Goal: Ask a question

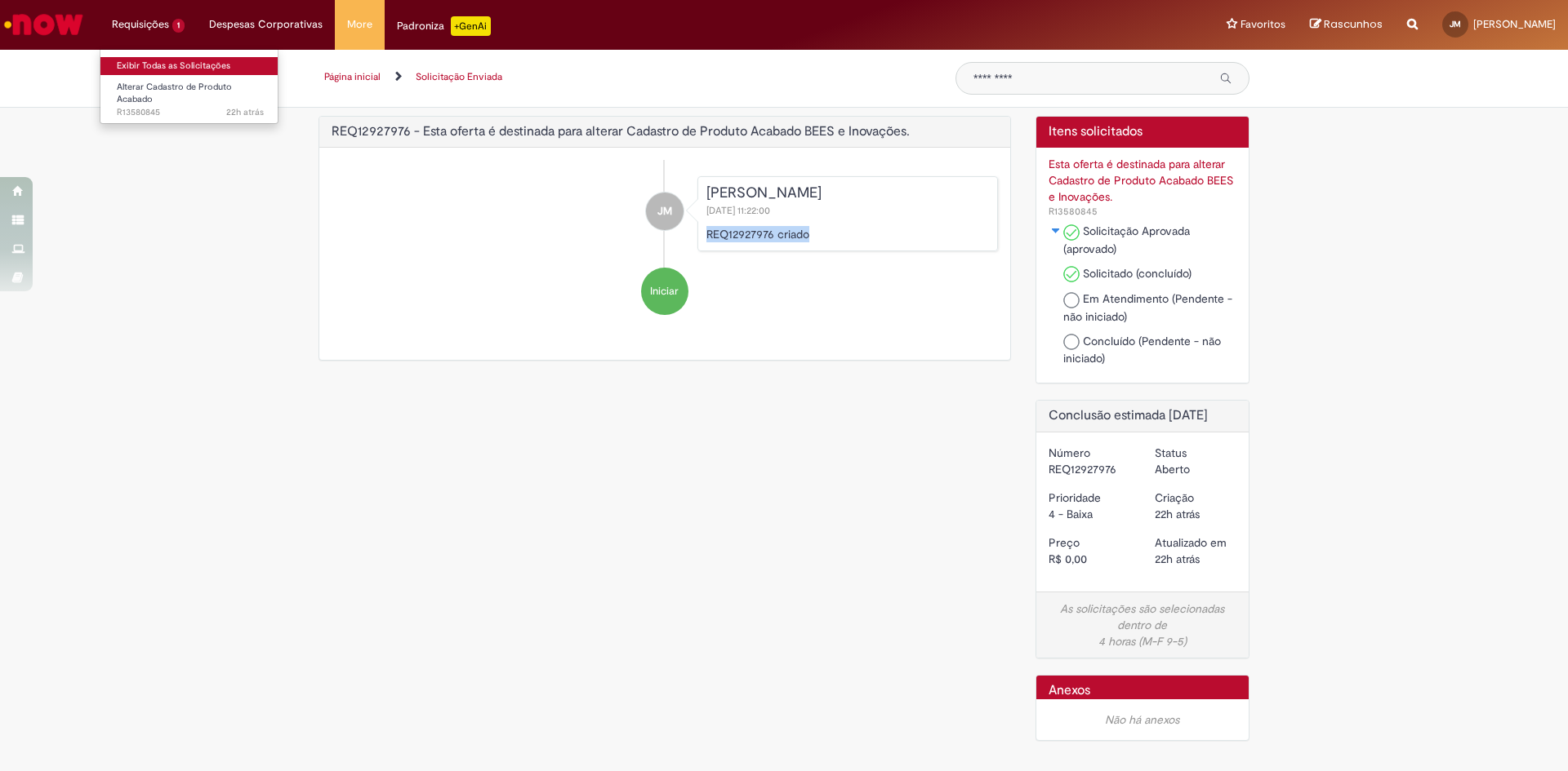
click at [151, 66] on link "Exibir Todas as Solicitações" at bounding box center [190, 66] width 180 height 18
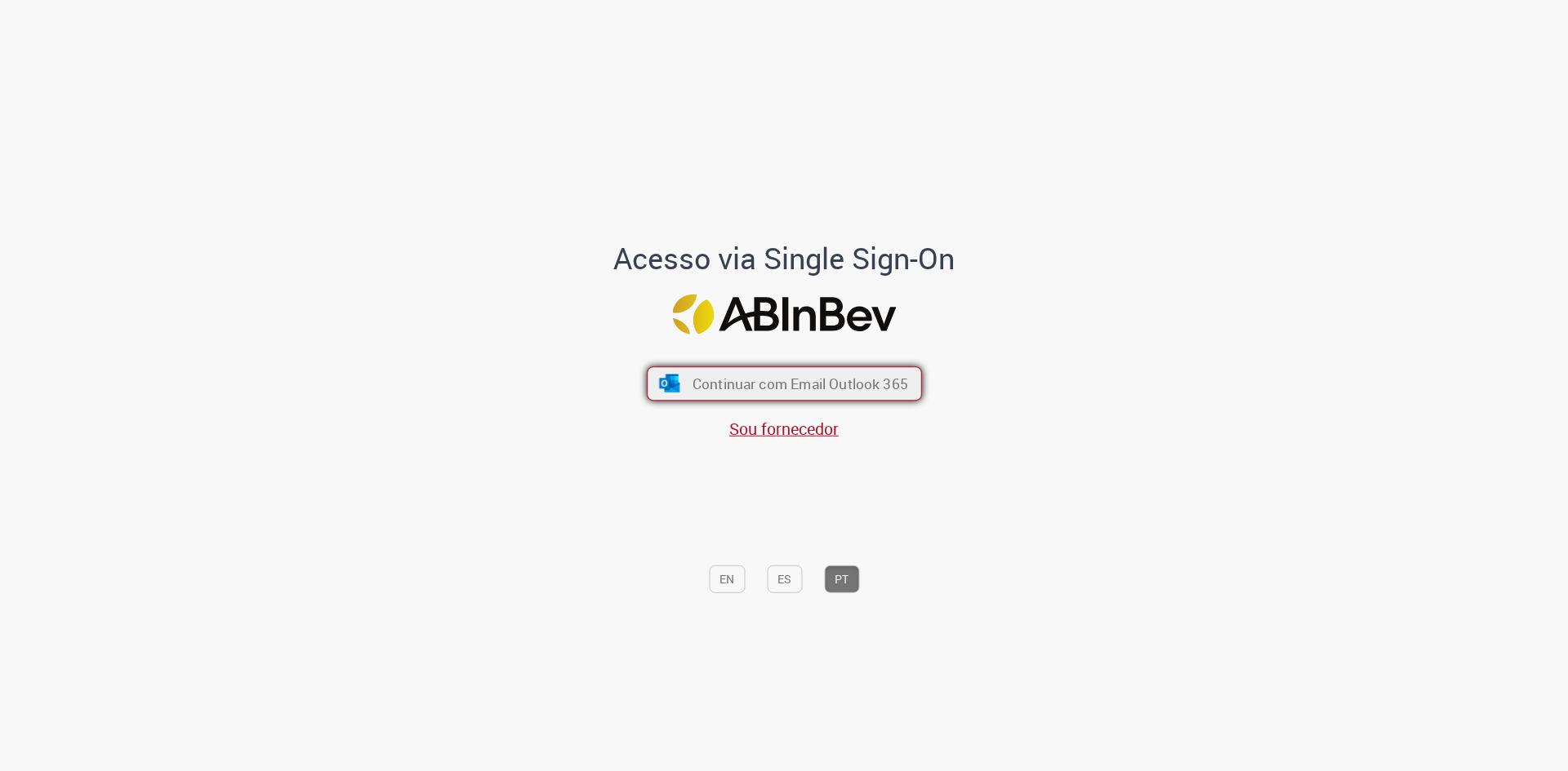
click at [706, 378] on span "Continuar com Email Outlook 365" at bounding box center [799, 384] width 215 height 18
click at [764, 387] on span "Continuar com Email Outlook 365" at bounding box center [799, 384] width 215 height 18
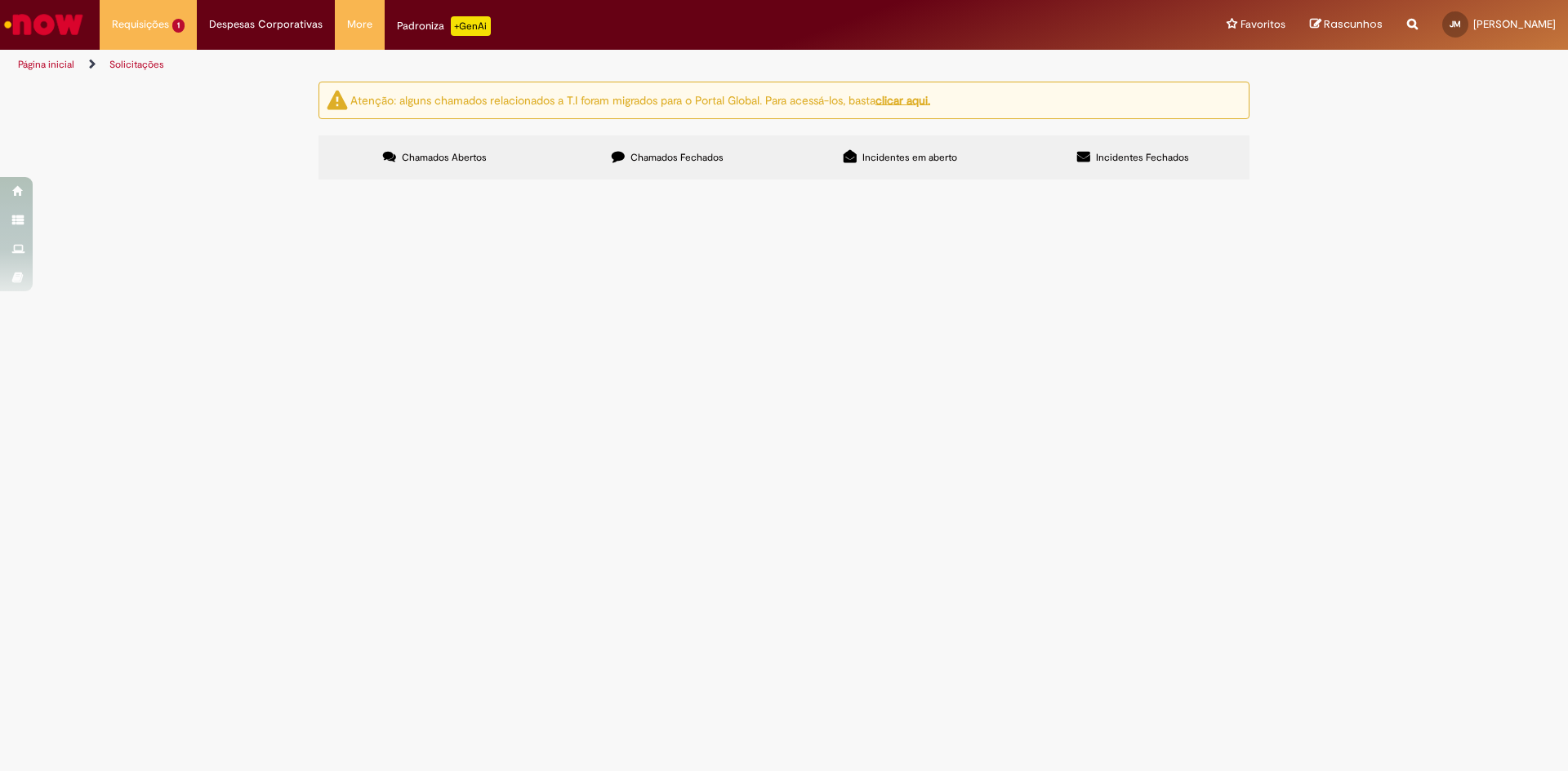
click at [0, 0] on span "Bom dia, Gostaria de tirar uma dúvida a respeito do cadastros das cervegelas de…" at bounding box center [0, 0] width 0 height 0
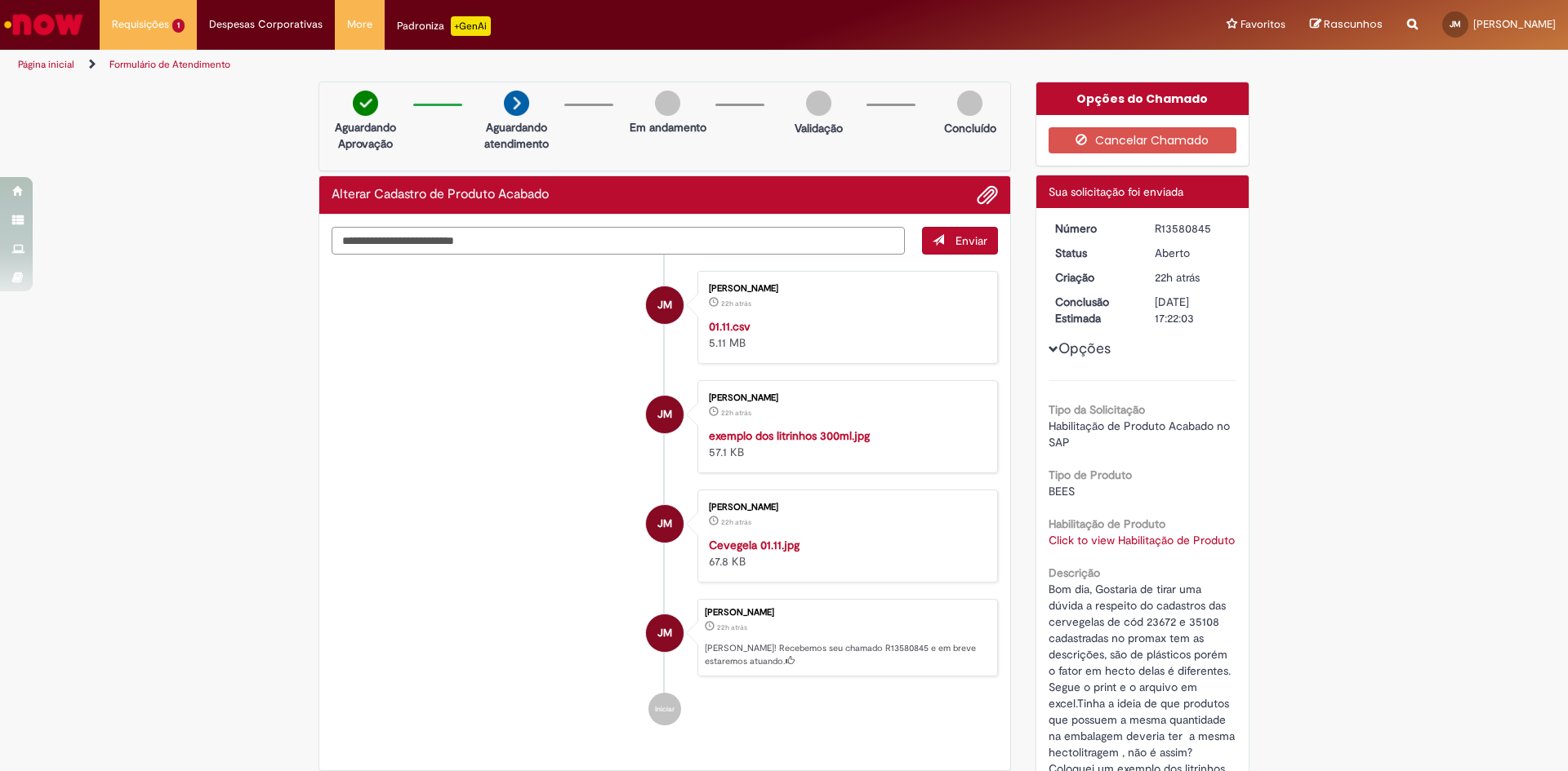
click at [422, 246] on textarea "Digite sua mensagem aqui..." at bounding box center [617, 240] width 573 height 28
type textarea "**********"
